Goal: Check status

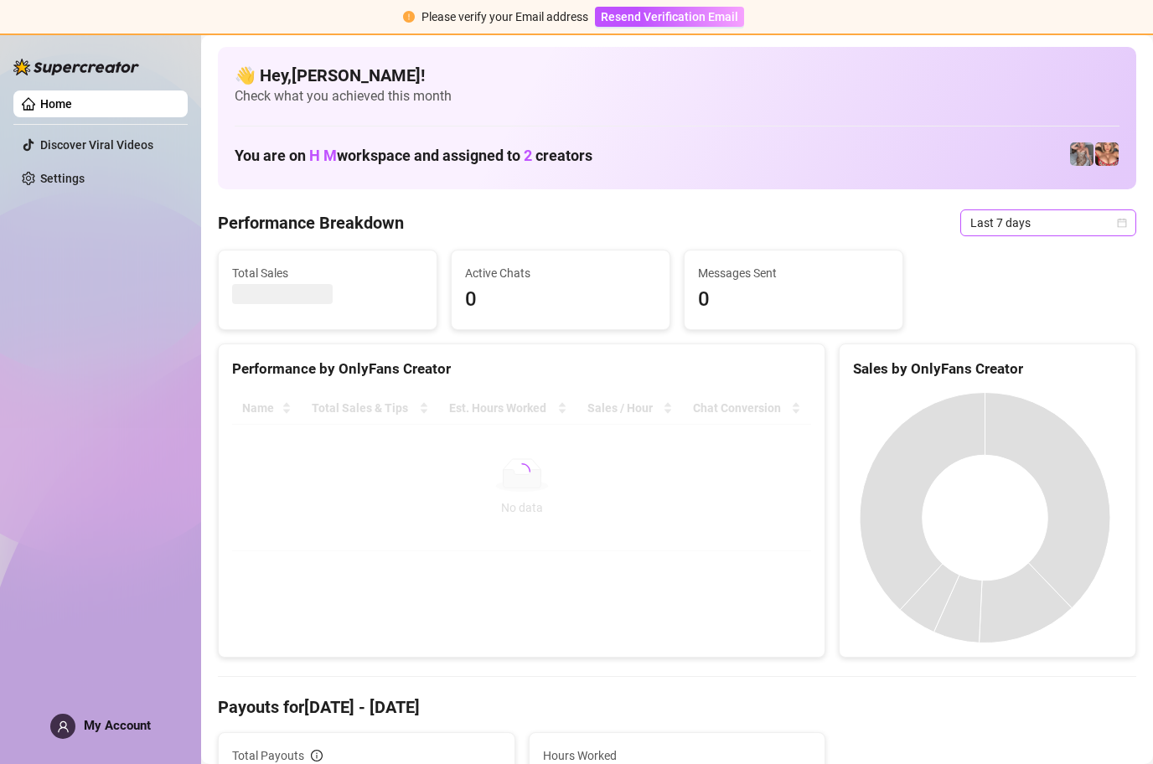
click at [1043, 229] on span "Last 7 days" at bounding box center [1049, 222] width 156 height 25
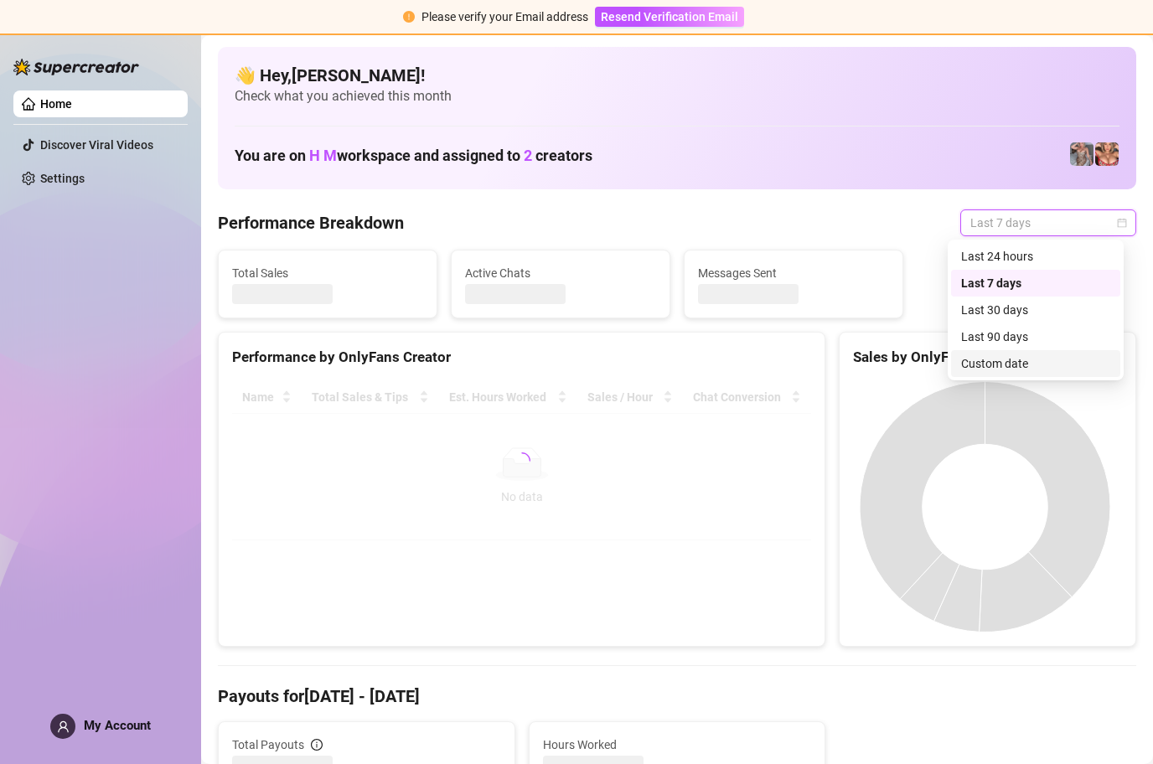
click at [1015, 365] on div "Custom date" at bounding box center [1035, 364] width 149 height 18
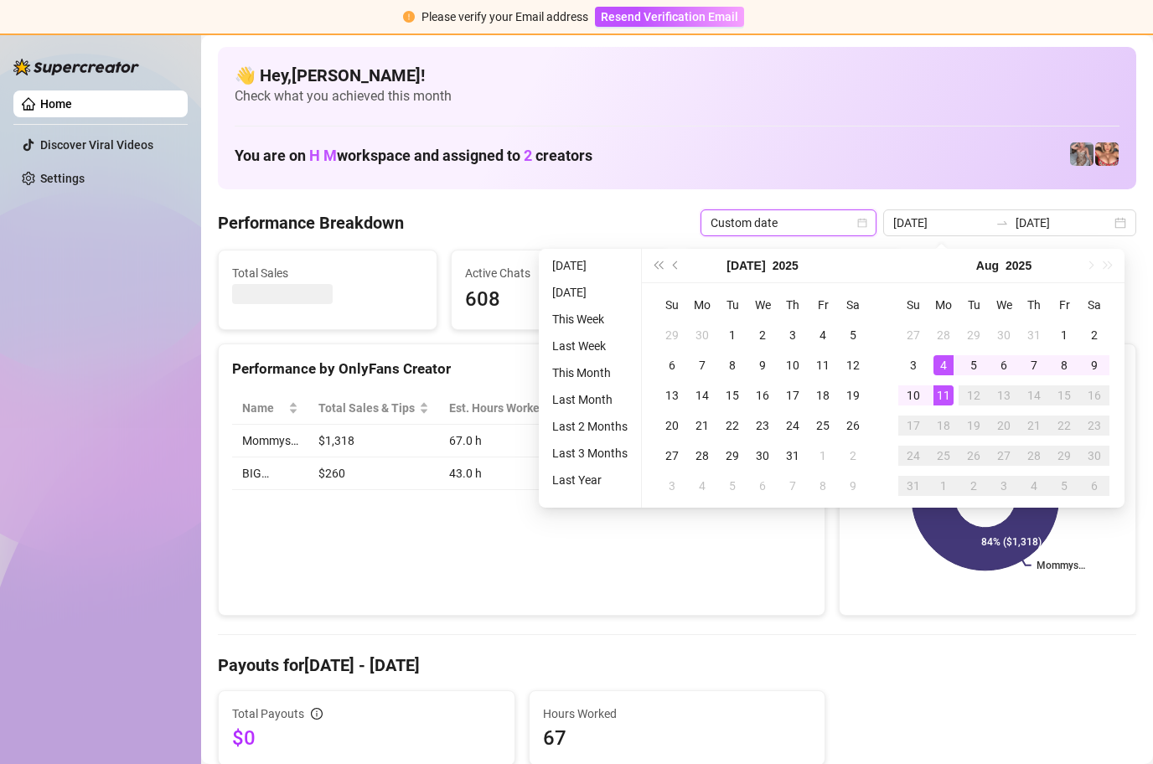
type input "[DATE]"
click at [940, 390] on div "11" at bounding box center [944, 396] width 20 height 20
click at [939, 391] on div "11" at bounding box center [944, 396] width 20 height 20
type input "[DATE]"
